Goal: Information Seeking & Learning: Learn about a topic

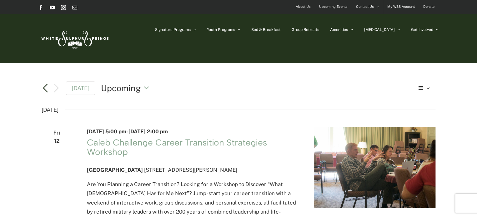
click at [43, 88] on link "Previous Events" at bounding box center [46, 88] width 8 height 8
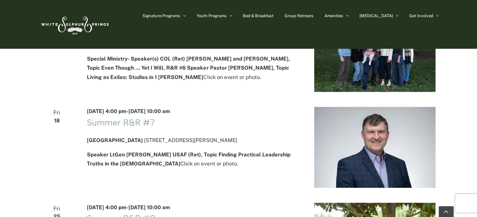
scroll to position [1567, 0]
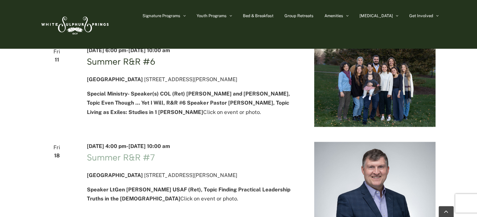
click at [112, 67] on link "Summer R&R #6" at bounding box center [121, 61] width 68 height 11
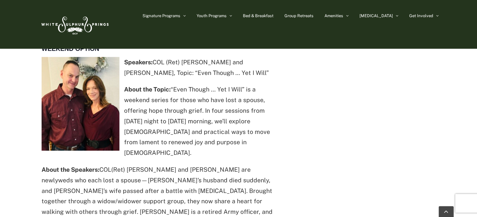
scroll to position [557, 0]
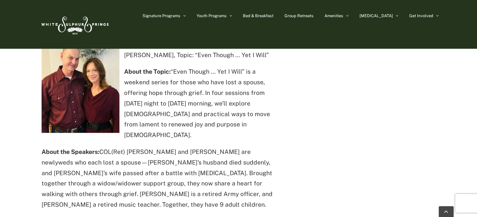
drag, startPoint x: 81, startPoint y: 193, endPoint x: 148, endPoint y: 192, distance: 66.3
copy h4 "Grief/Widow workshop"
